Goal: Use online tool/utility: Utilize a website feature to perform a specific function

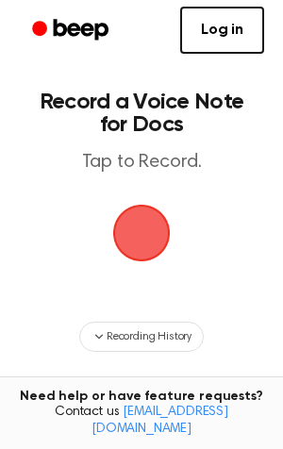
click at [150, 243] on span "button" at bounding box center [142, 233] width 68 height 68
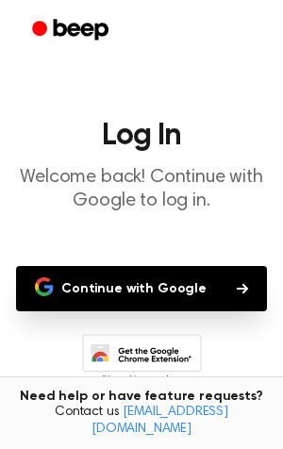
click at [163, 288] on button "Continue with Google" at bounding box center [141, 288] width 251 height 45
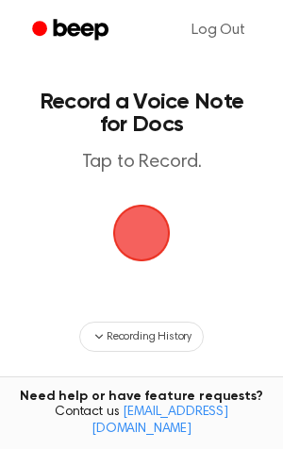
click at [144, 239] on span "button" at bounding box center [141, 233] width 79 height 79
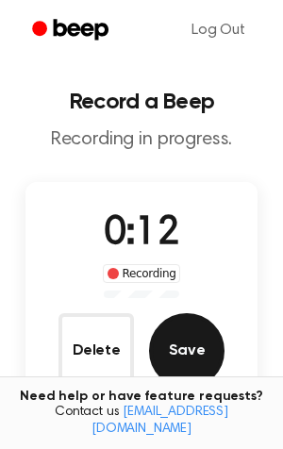
scroll to position [262, 0]
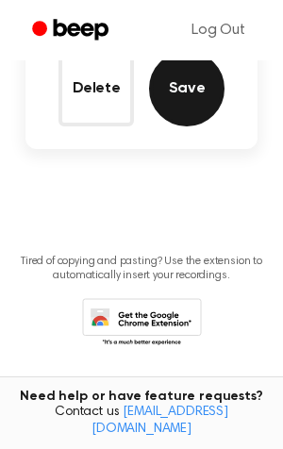
click at [188, 100] on button "Save" at bounding box center [187, 89] width 76 height 76
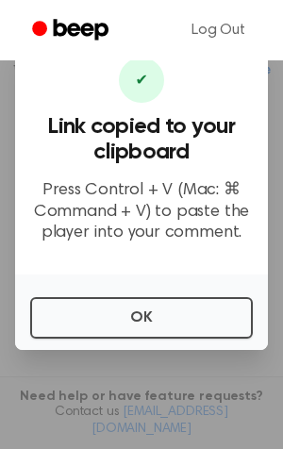
scroll to position [359, 0]
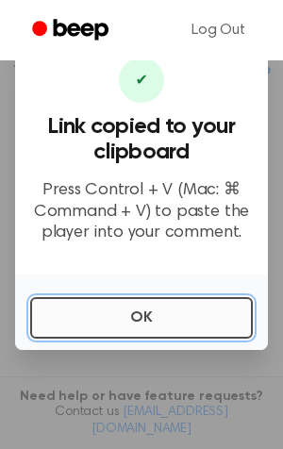
click at [178, 303] on button "OK" at bounding box center [141, 318] width 223 height 42
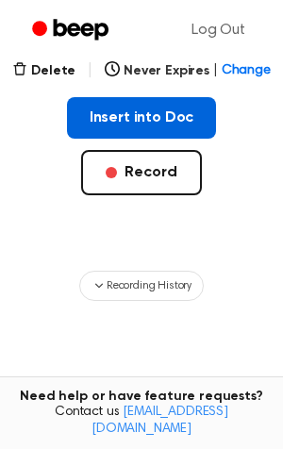
click at [171, 117] on button "Insert into Doc" at bounding box center [142, 118] width 150 height 42
click at [142, 124] on button "Insert into Doc" at bounding box center [142, 118] width 150 height 42
